Goal: Task Accomplishment & Management: Manage account settings

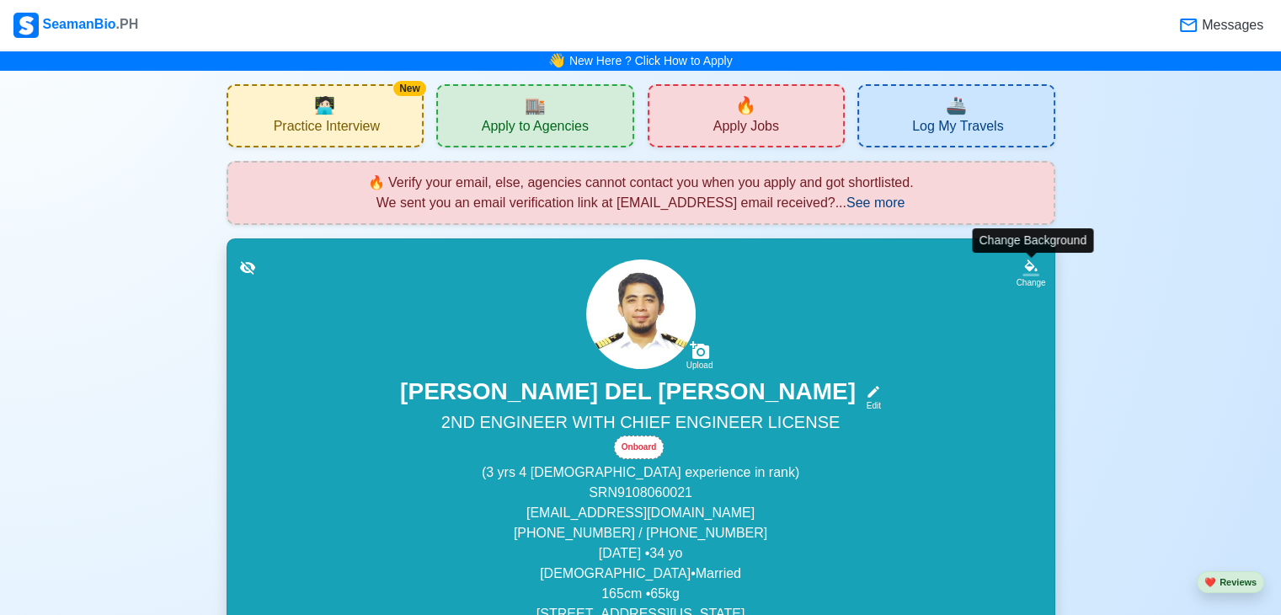
click at [1010, 270] on div "Upload [PERSON_NAME] [PERSON_NAME] Edit 2ND ENGINEER WITH CHIEF ENGINEER LICENS…" at bounding box center [641, 463] width 787 height 408
click at [1026, 276] on div "Change" at bounding box center [1030, 282] width 29 height 13
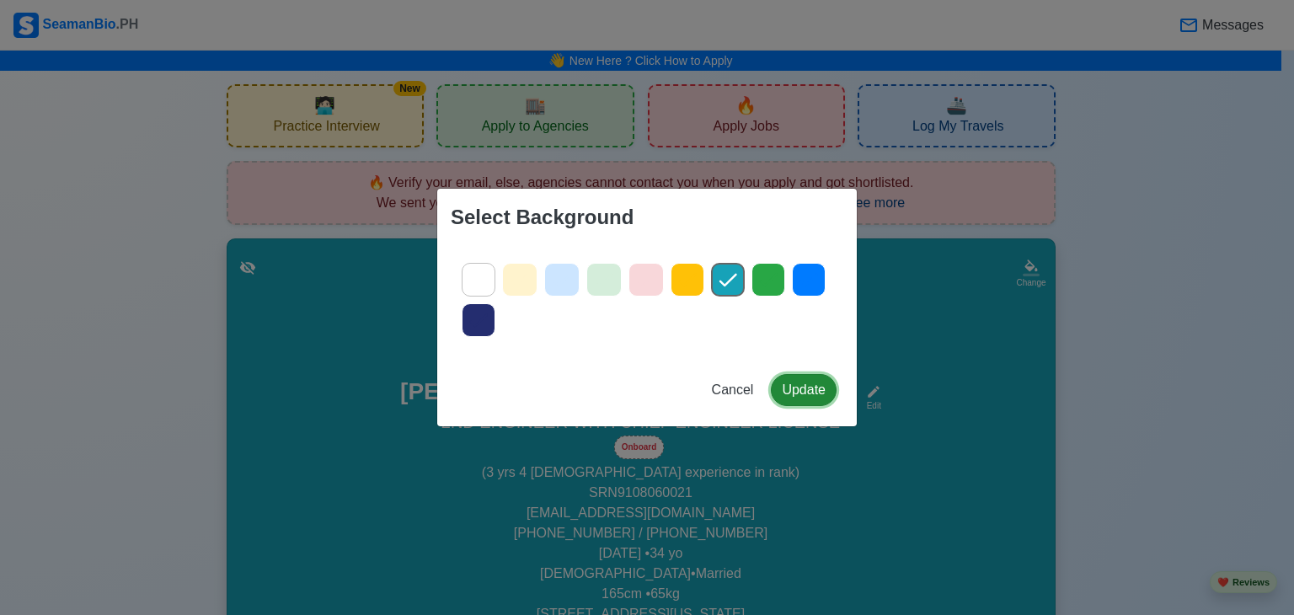
click at [805, 389] on button "Update" at bounding box center [804, 390] width 66 height 32
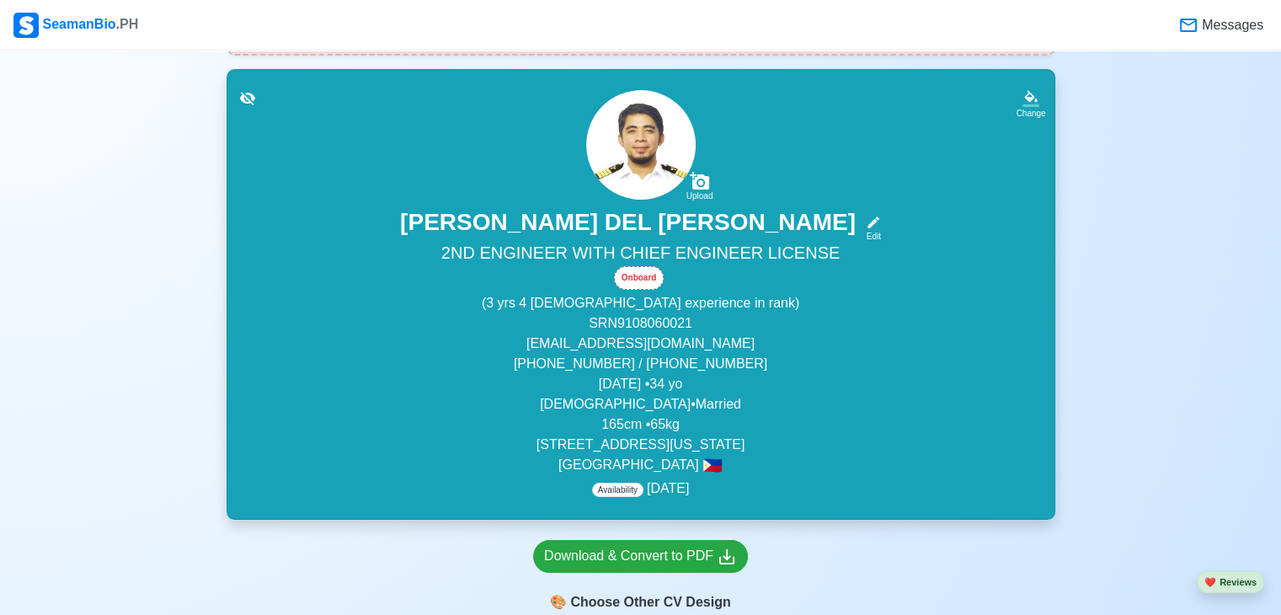
scroll to position [168, 0]
click at [625, 493] on span "Availability" at bounding box center [617, 490] width 51 height 14
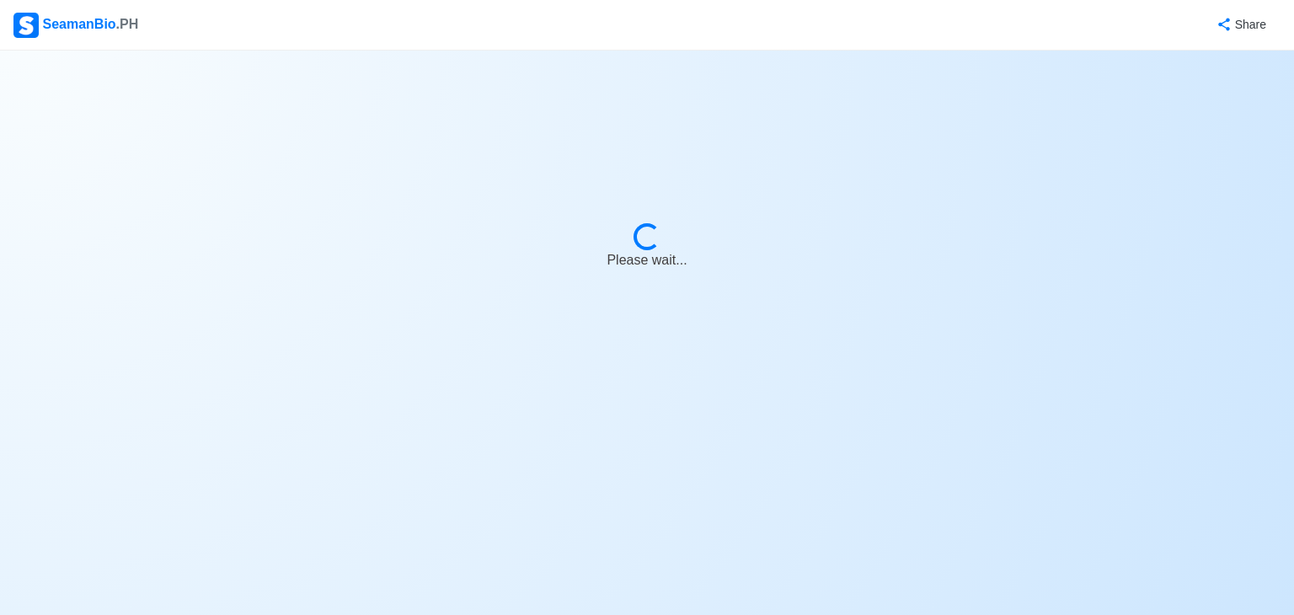
select select "Onboard"
select select "Visible for Hiring"
select select "Married"
select select "[DEMOGRAPHIC_DATA]"
select select "PH"
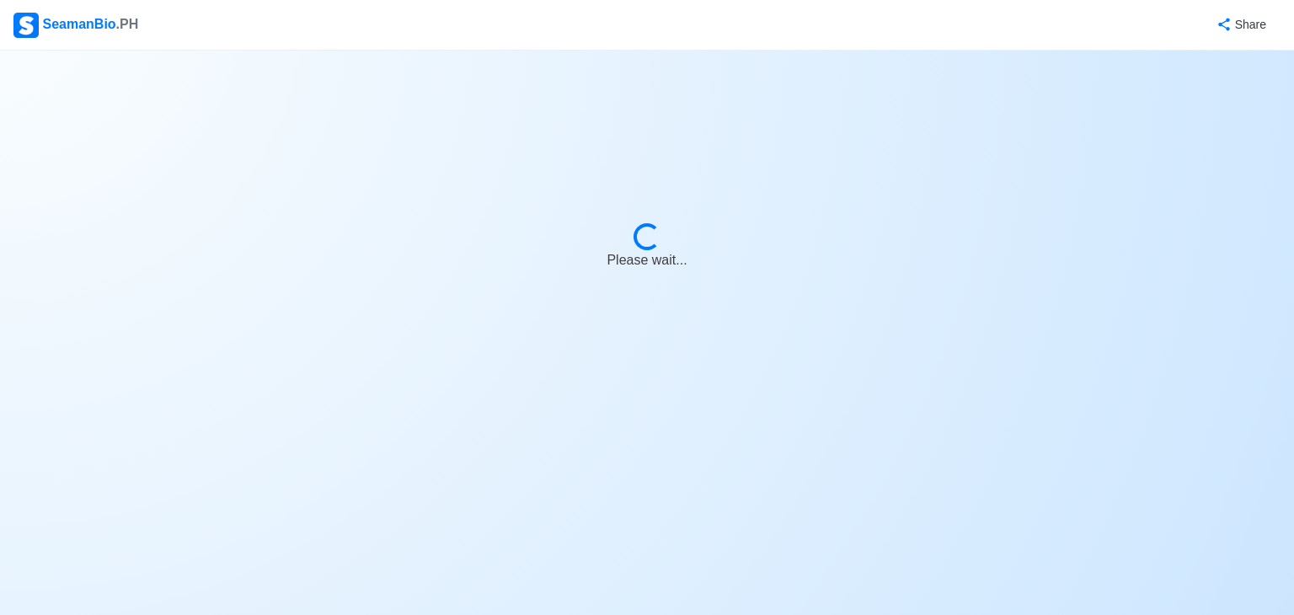
select select "3"
select select "4"
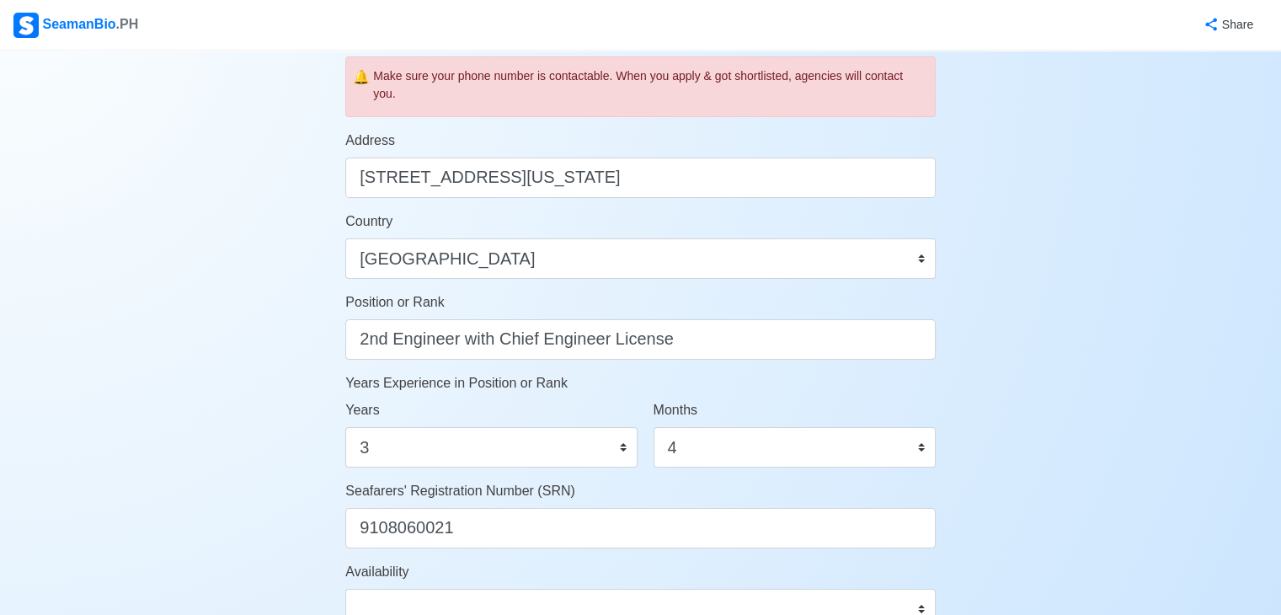
scroll to position [758, 0]
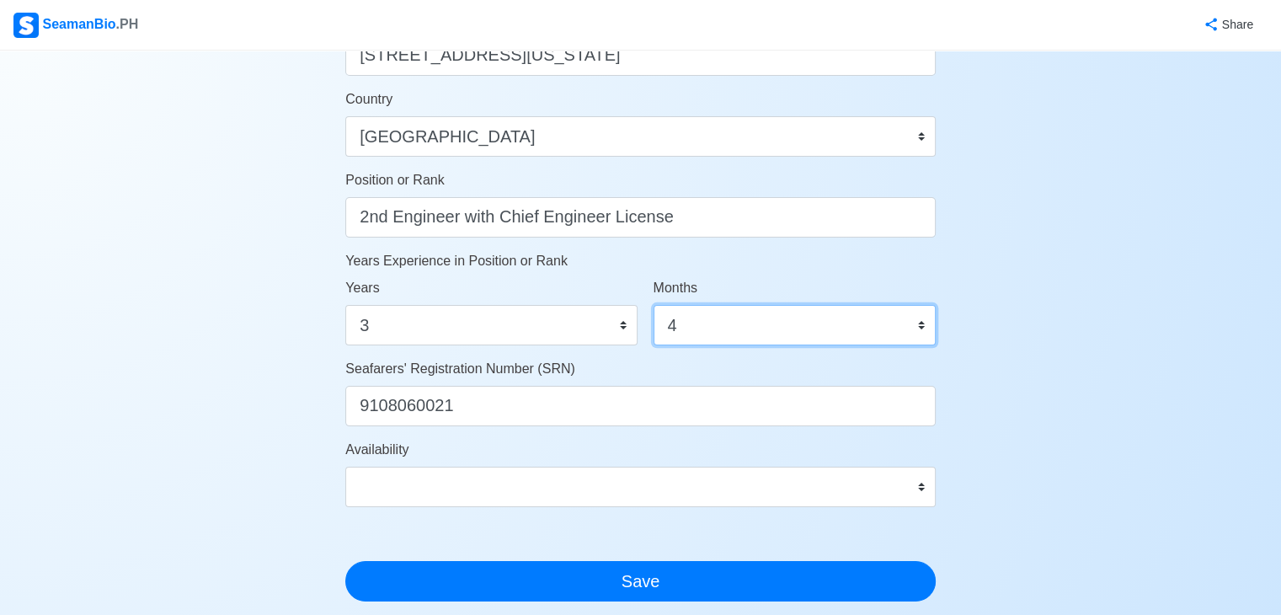
click at [812, 331] on select "0 1 2 3 4 5 6 7 8 9 10 11" at bounding box center [795, 325] width 282 height 40
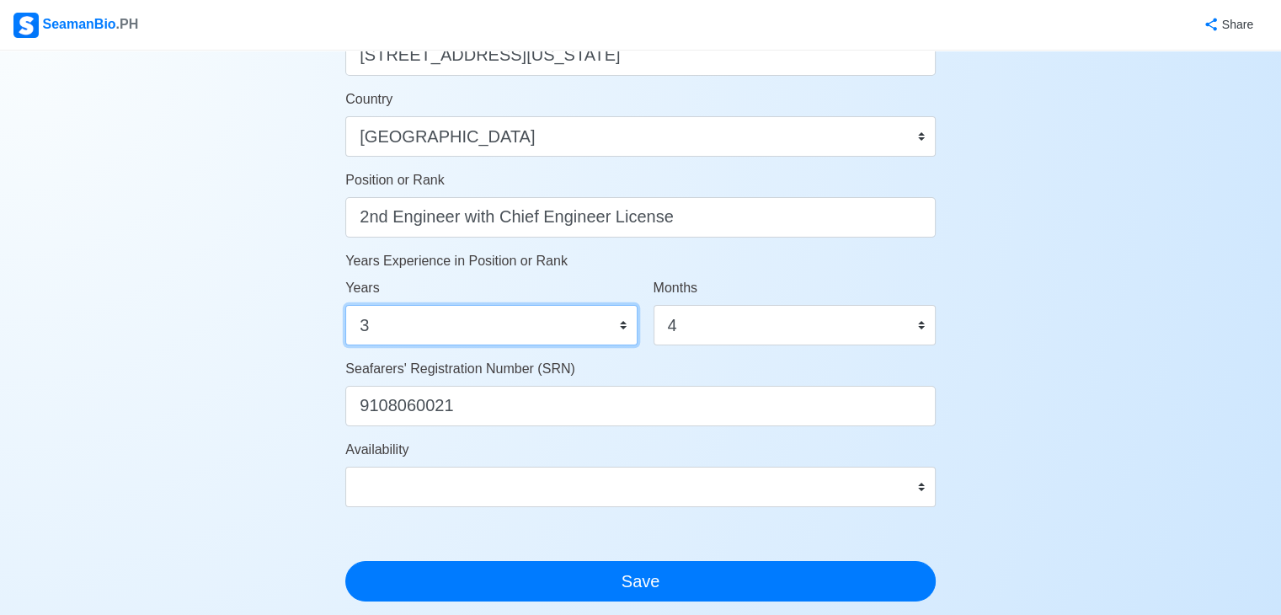
click at [536, 324] on select "0 1 2 3 4 5 6 7 8 9 10 11 12 13 14 15 16 17 18 19 20 21 22 23 24 25 26 27 28 29…" at bounding box center [490, 325] width 291 height 40
select select "4"
click at [345, 305] on select "0 1 2 3 4 5 6 7 8 9 10 11 12 13 14 15 16 17 18 19 20 21 22 23 24 25 26 27 28 29…" at bounding box center [490, 325] width 291 height 40
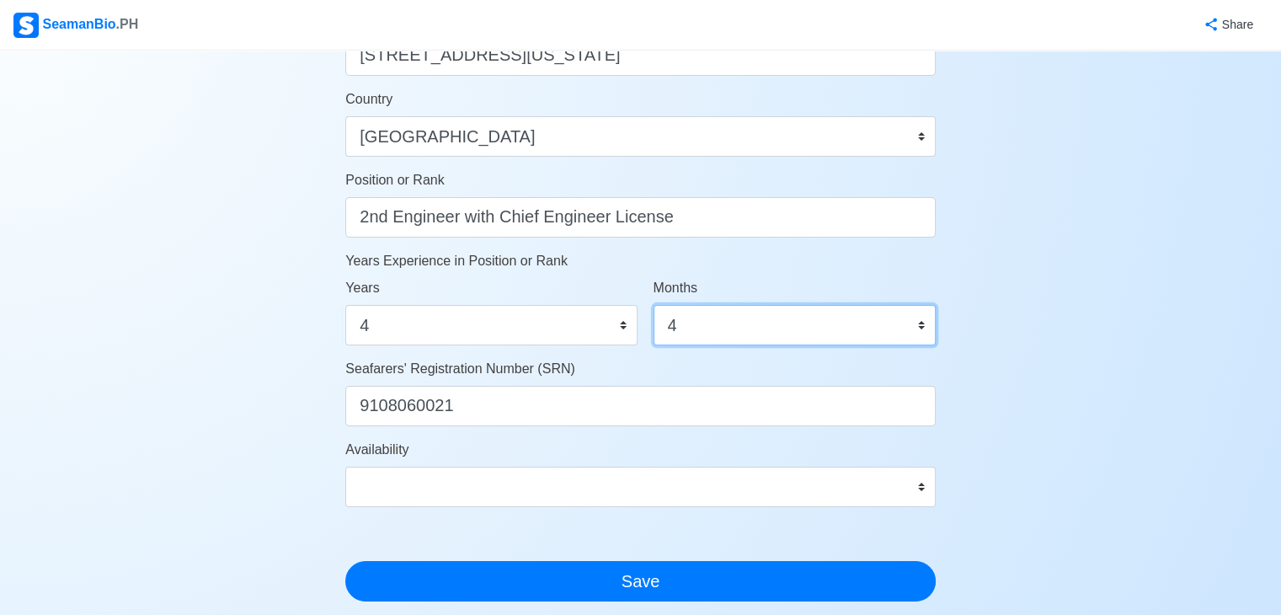
click at [923, 330] on select "0 1 2 3 4 5 6 7 8 9 10 11" at bounding box center [795, 325] width 282 height 40
select select "0"
click at [654, 305] on select "0 1 2 3 4 5 6 7 8 9 10 11" at bounding box center [795, 325] width 282 height 40
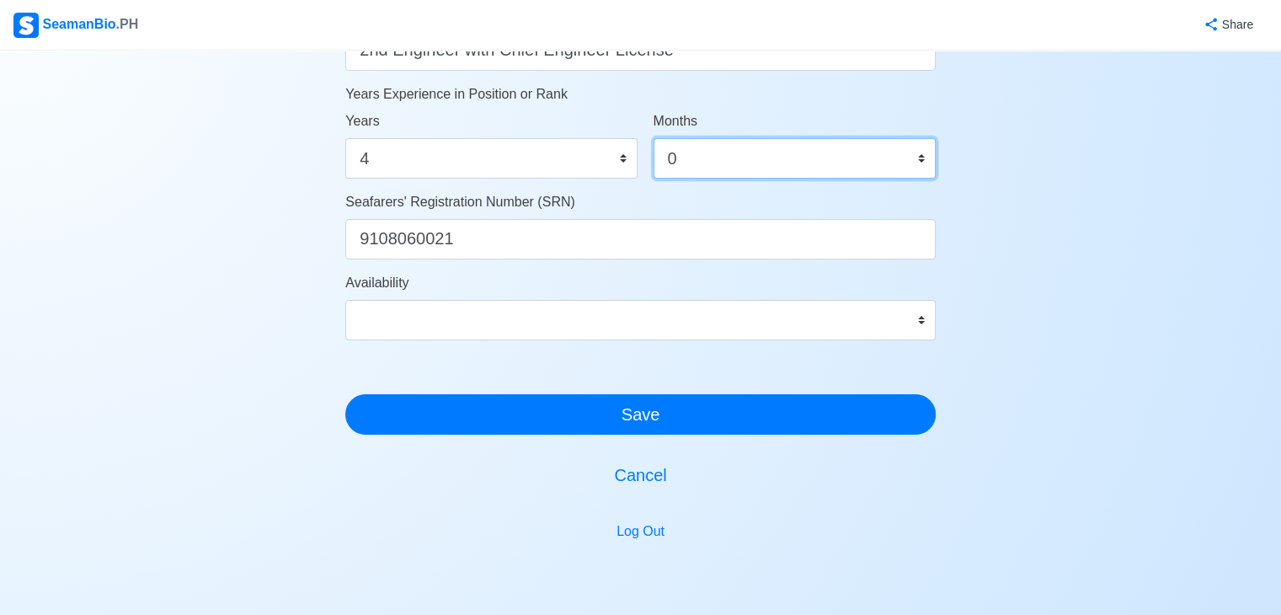
scroll to position [926, 0]
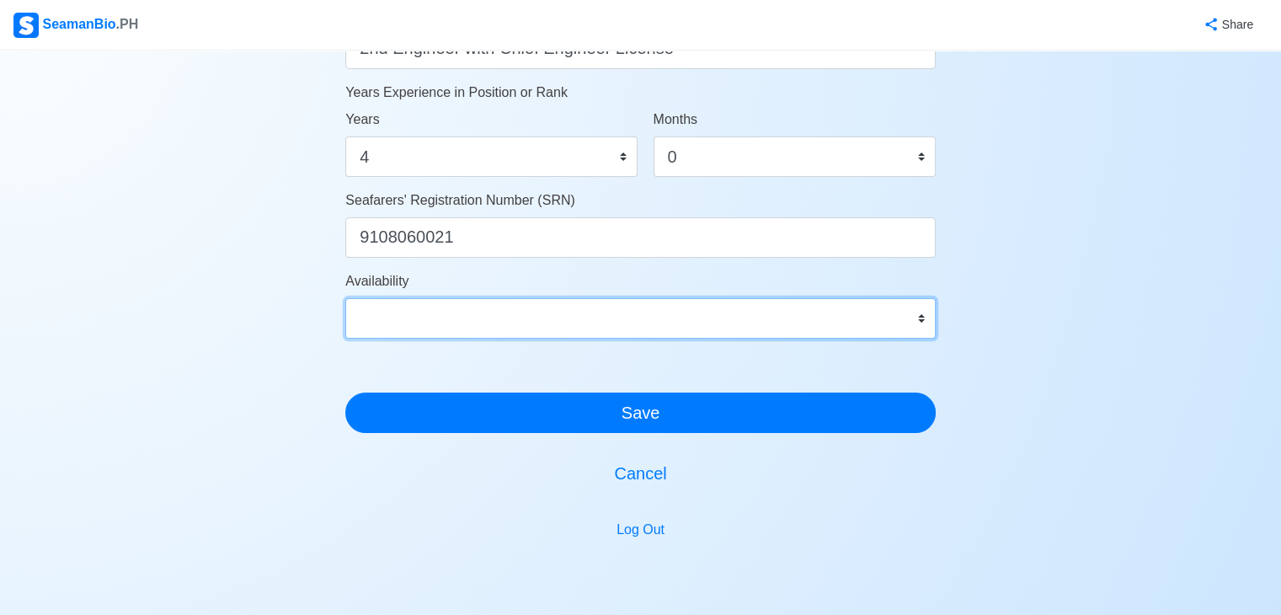
click at [606, 328] on select "Immediate [DATE] [DATE] [DATE] [DATE] [DATE] [DATE] [DATE] [DATE] [DATE]" at bounding box center [640, 318] width 590 height 40
select select "1761926400000"
click at [608, 331] on select "Immediate [DATE] [DATE] [DATE] [DATE] [DATE] [DATE] [DATE] [DATE] [DATE]" at bounding box center [640, 318] width 590 height 40
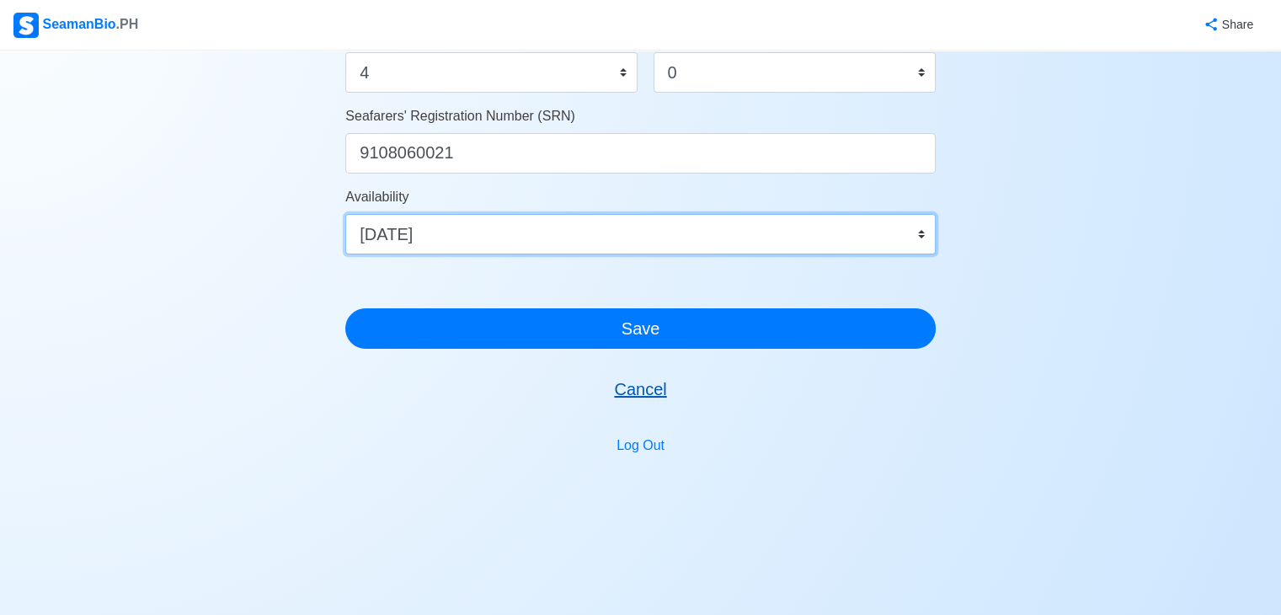
scroll to position [1011, 0]
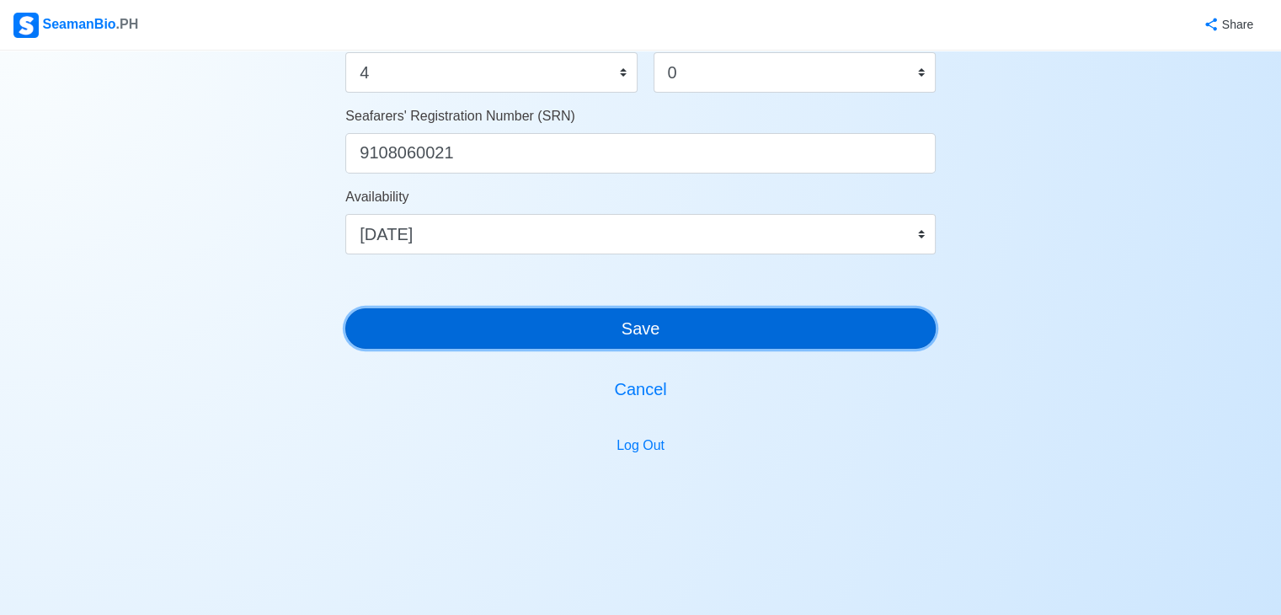
click at [698, 332] on button "Save" at bounding box center [640, 328] width 590 height 40
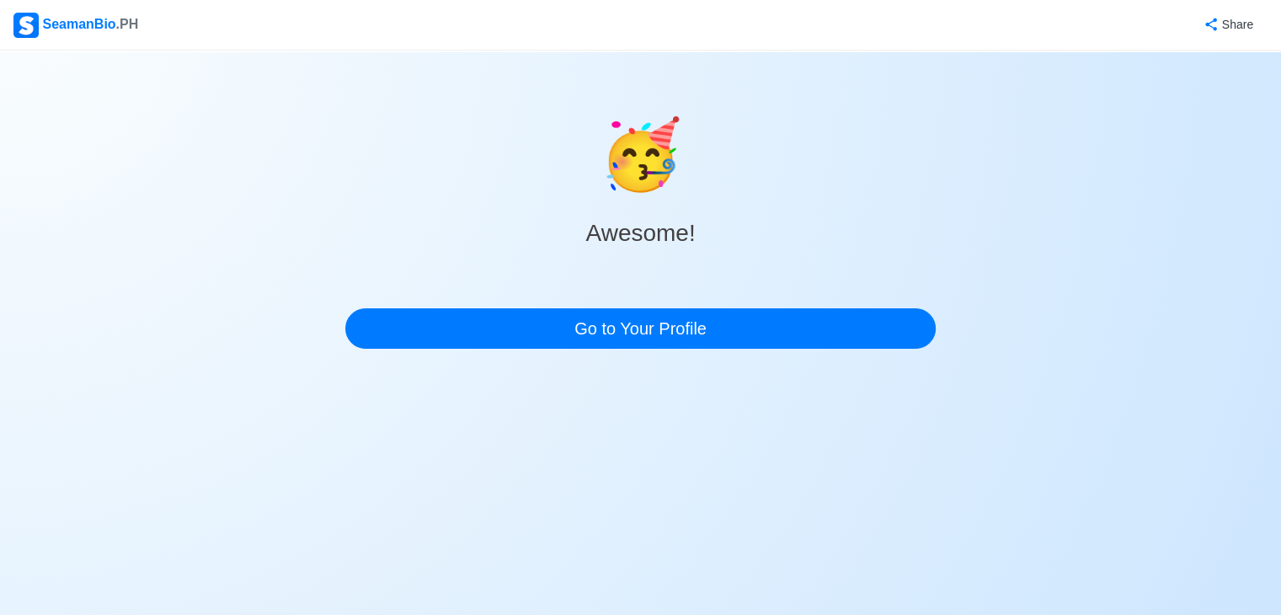
scroll to position [0, 0]
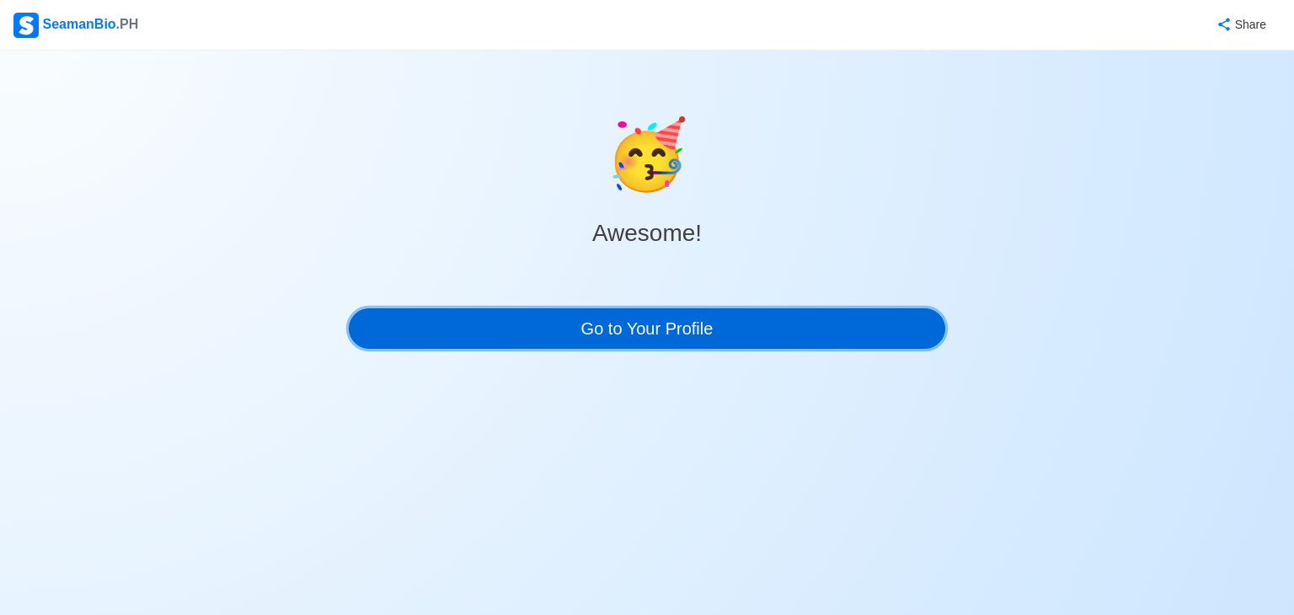
click at [617, 339] on link "Go to Your Profile" at bounding box center [647, 328] width 596 height 40
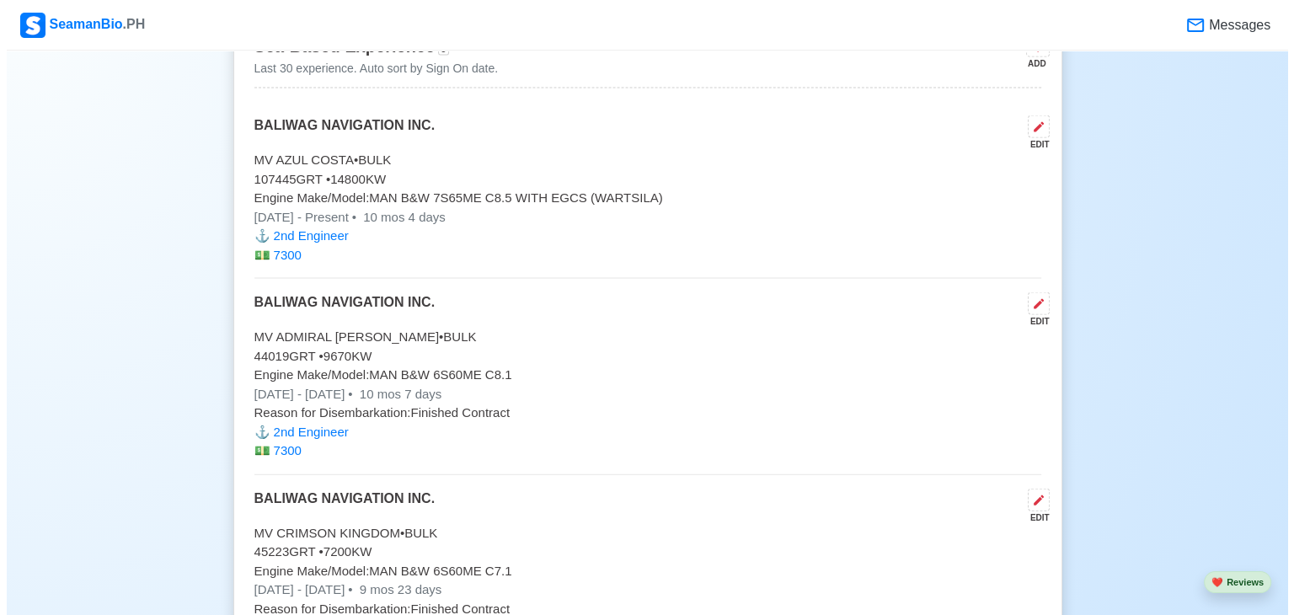
scroll to position [3537, 0]
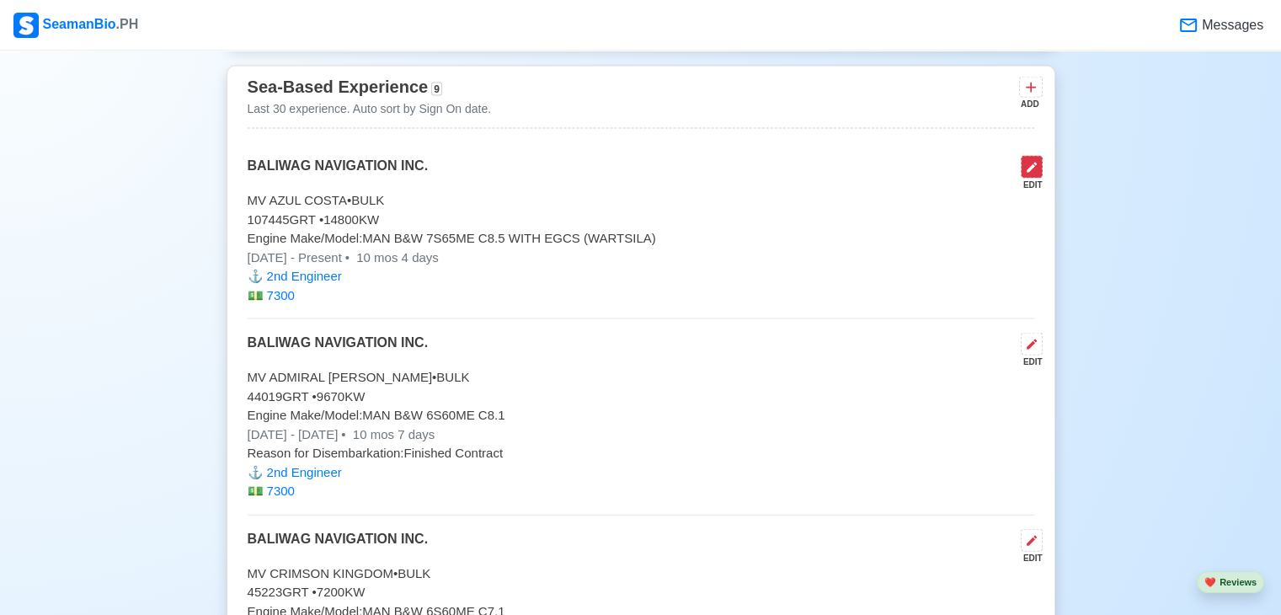
click at [1029, 169] on icon at bounding box center [1031, 167] width 13 height 13
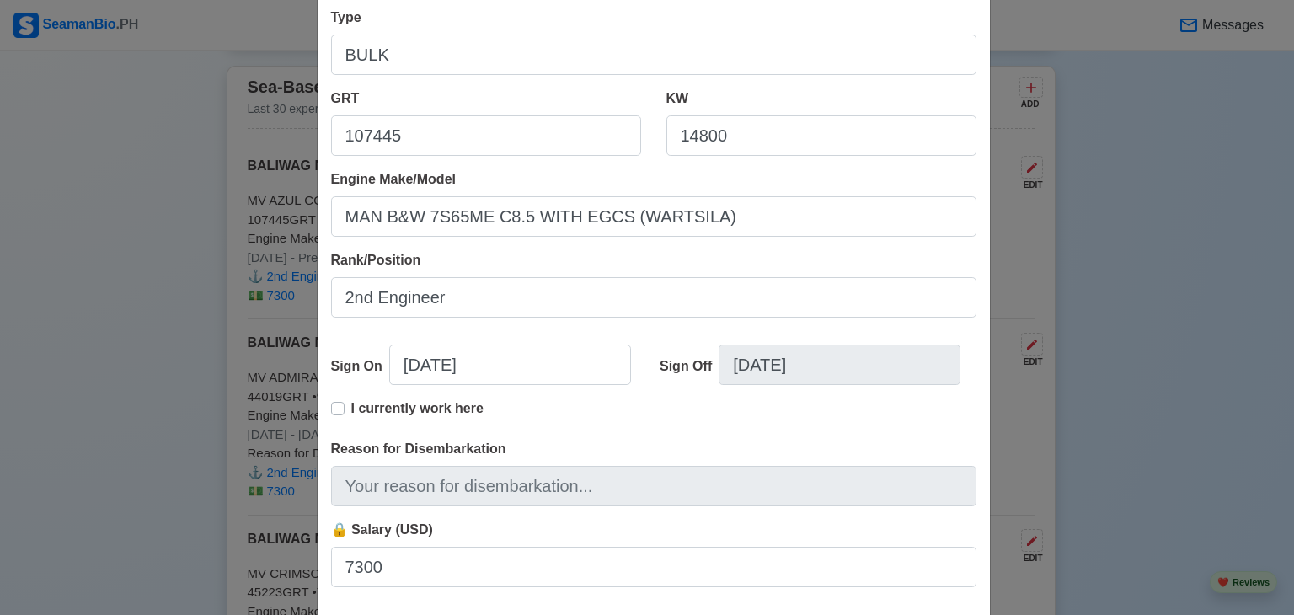
scroll to position [253, 0]
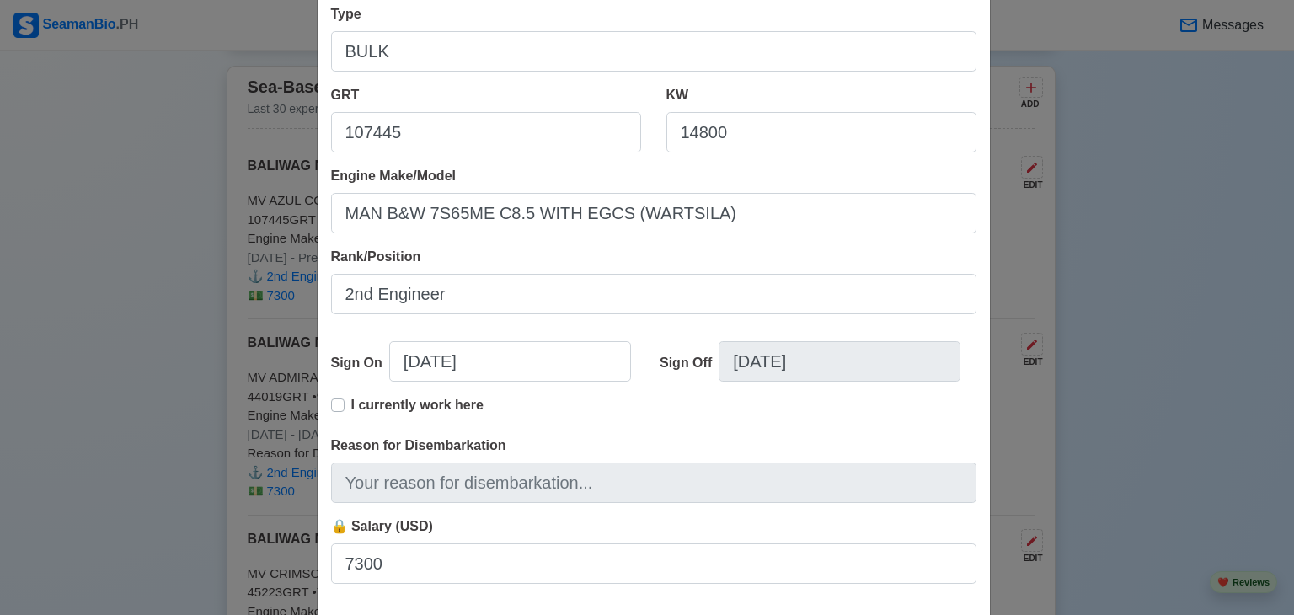
click at [351, 404] on label "I currently work here" at bounding box center [417, 412] width 132 height 34
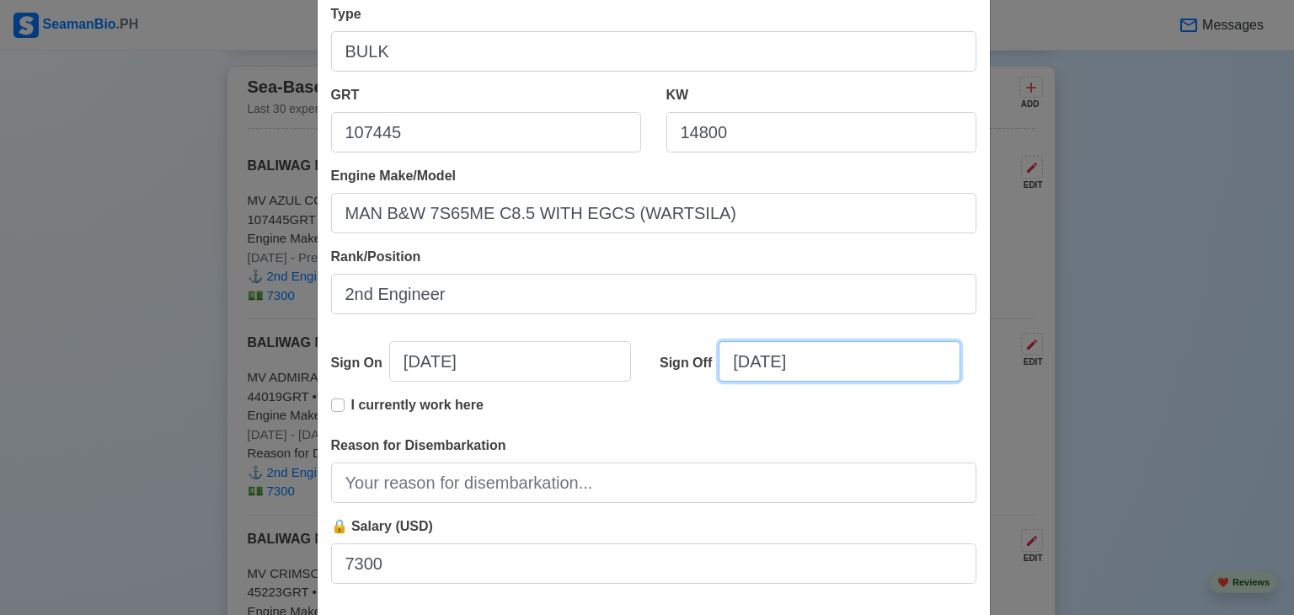
click at [776, 365] on input "[DATE]" at bounding box center [839, 361] width 242 height 40
select select "****"
select select "********"
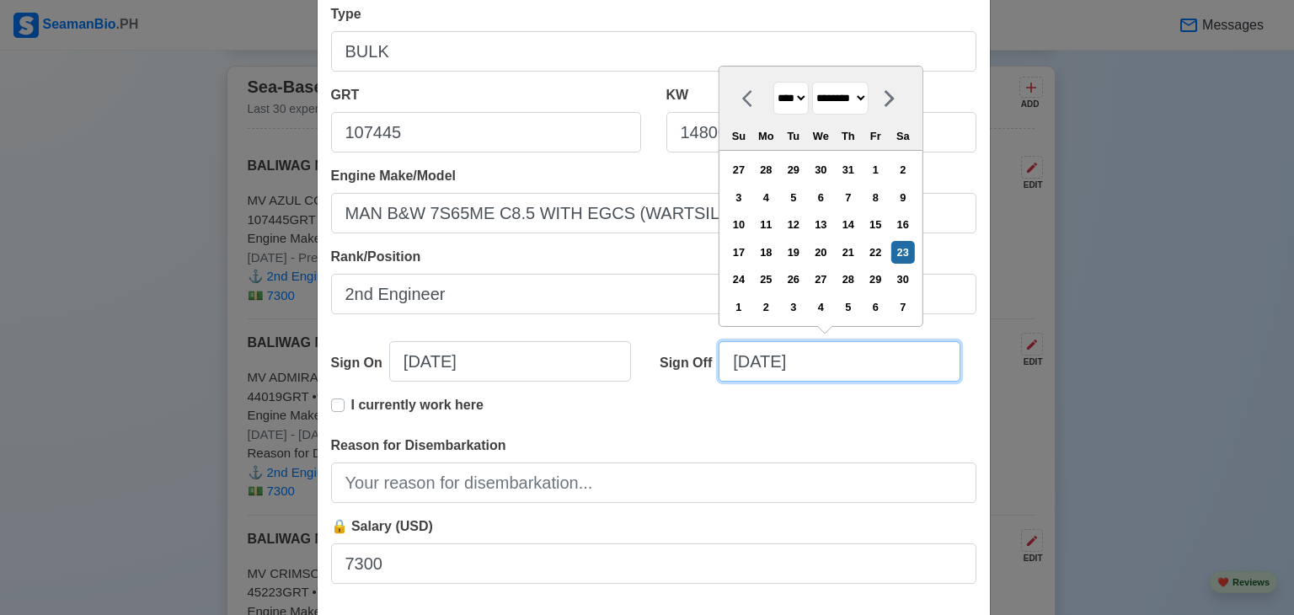
click at [744, 366] on input "[DATE]" at bounding box center [839, 361] width 242 height 40
type input "[DATE]"
select select "*******"
type input "[DATE]"
select select "*********"
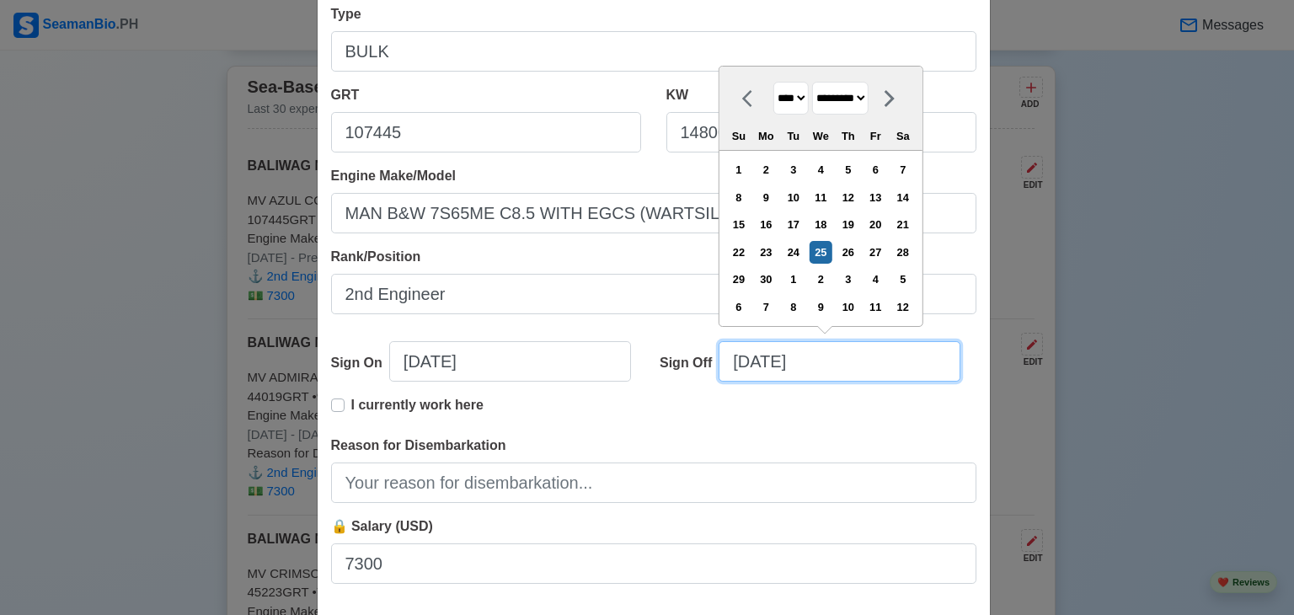
click at [819, 371] on input "[DATE]" at bounding box center [839, 361] width 242 height 40
type input "[DATE]"
select select "****"
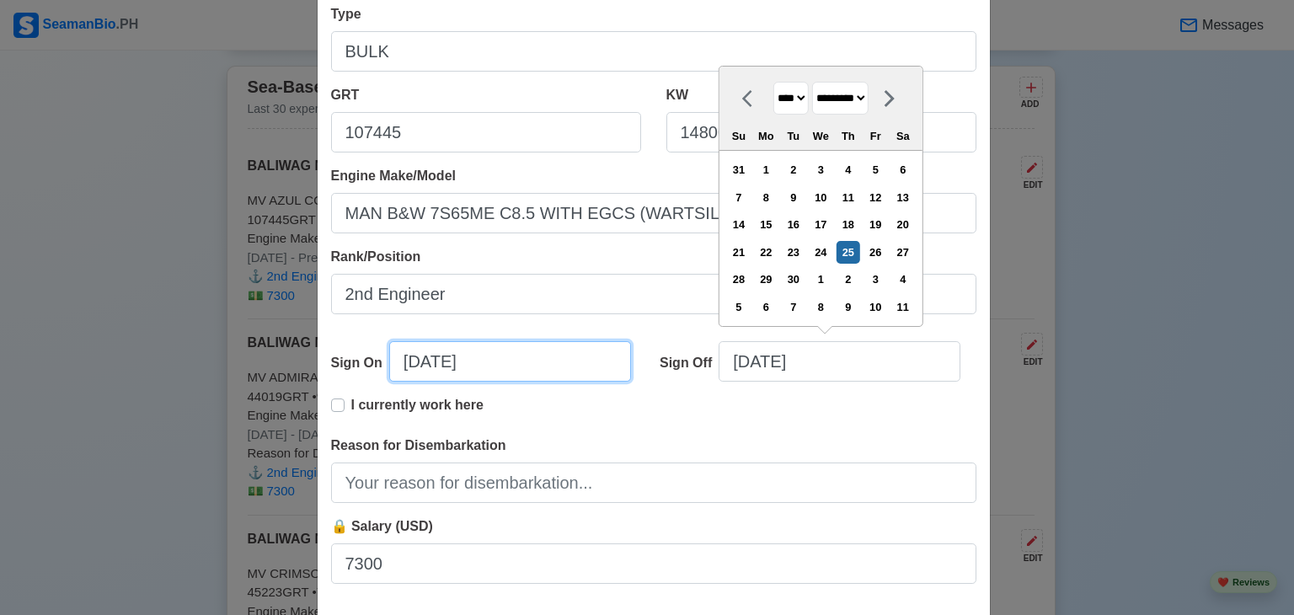
type input "[DATE]"
select select "****"
select select "********"
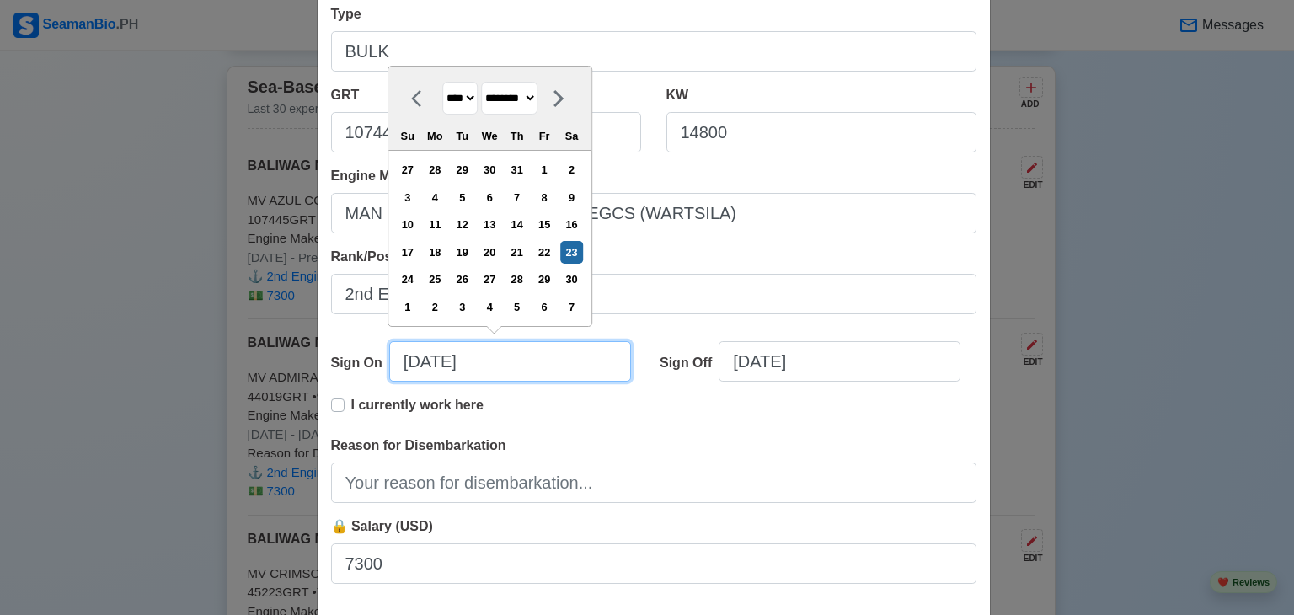
click at [436, 365] on input "[DATE]" at bounding box center [510, 361] width 242 height 40
type input "[DATE]"
click at [950, 342] on div "Sign Off [DATE]" at bounding box center [811, 368] width 329 height 54
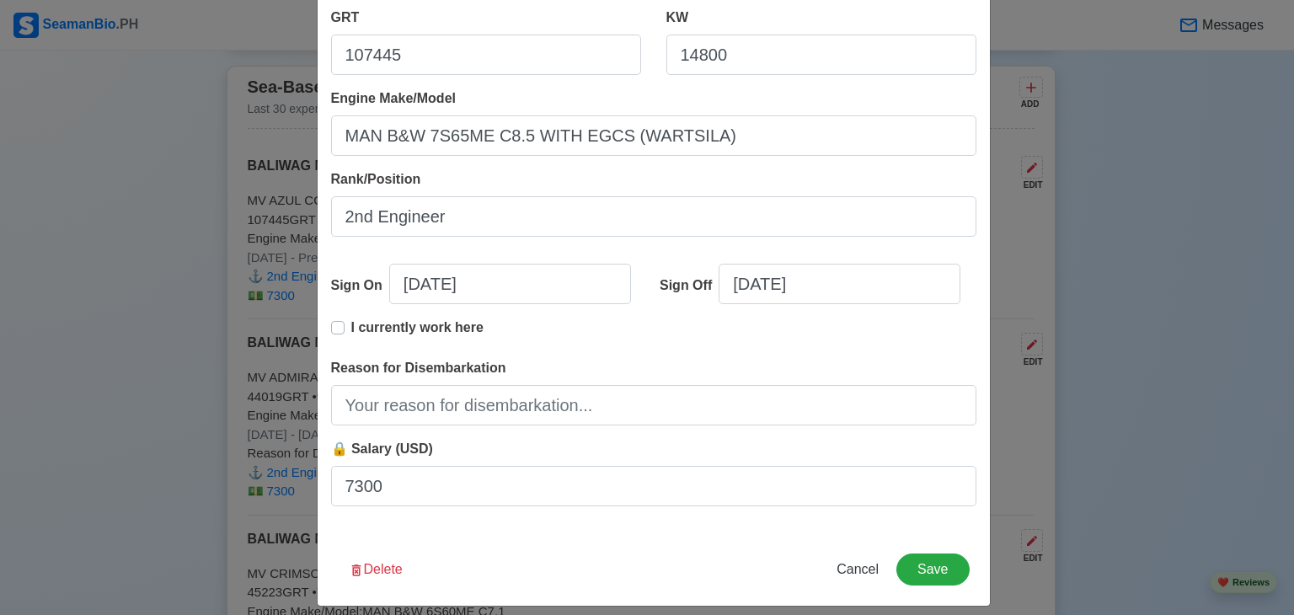
scroll to position [344, 0]
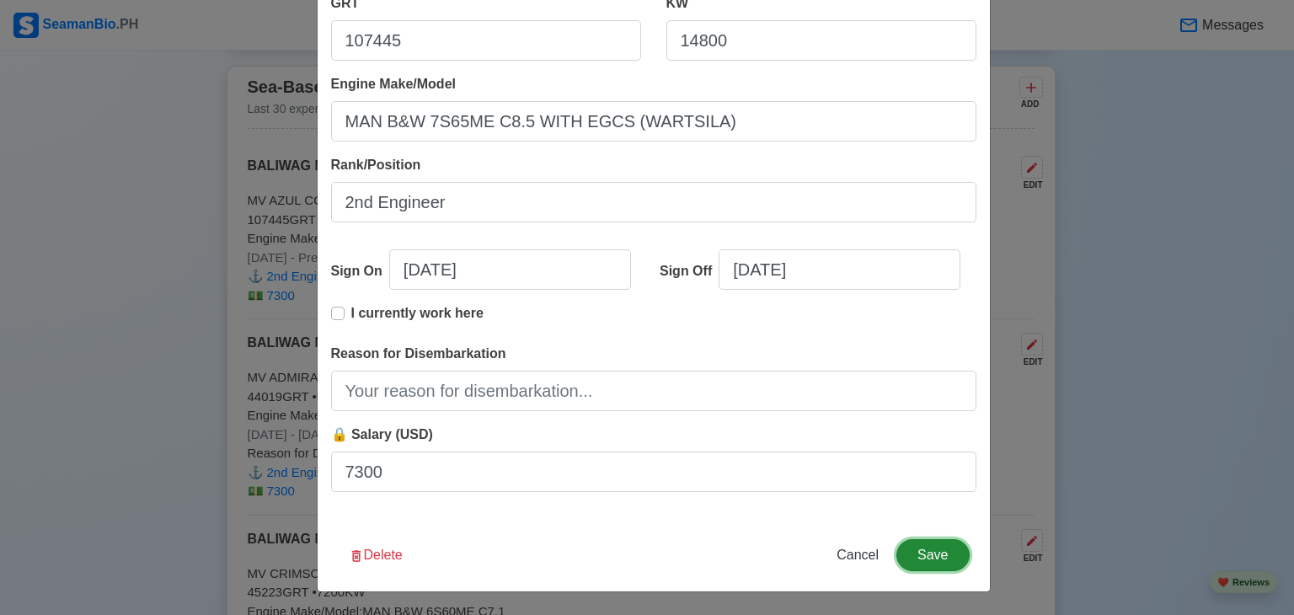
click at [916, 553] on button "Save" at bounding box center [932, 555] width 72 height 32
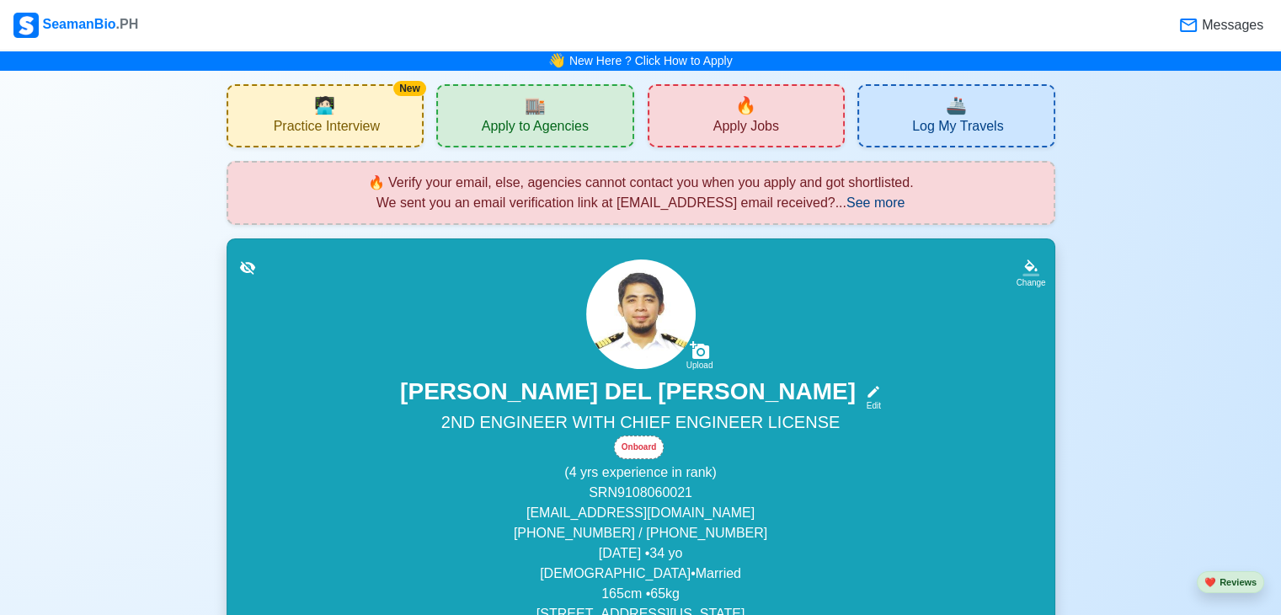
scroll to position [505, 0]
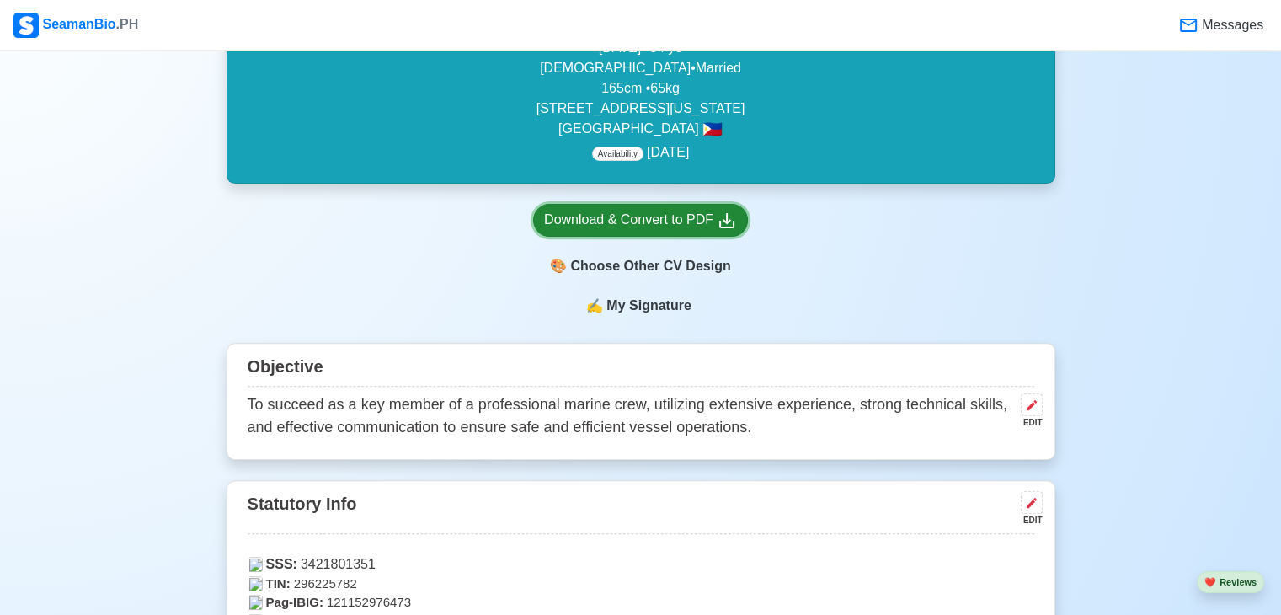
click at [670, 216] on div "Download & Convert to PDF" at bounding box center [640, 220] width 193 height 21
